Goal: Check status: Check status

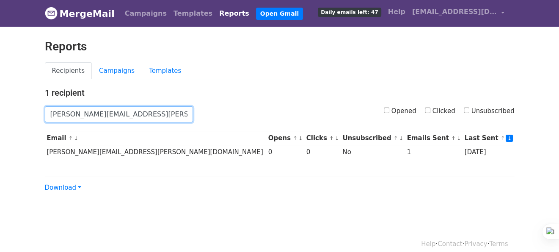
click at [164, 116] on input "thomas.spandl@transgourmet.at" at bounding box center [119, 114] width 148 height 16
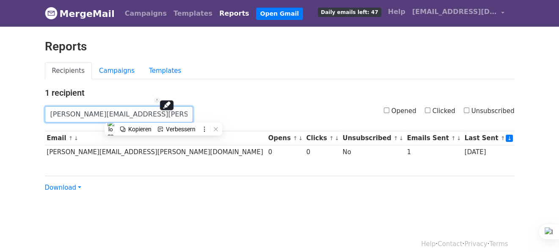
paste input "[EMAIL_ADDRESS][DOMAIN_NAME]"
type input "[EMAIL_ADDRESS][DOMAIN_NAME]"
